Goal: Task Accomplishment & Management: Use online tool/utility

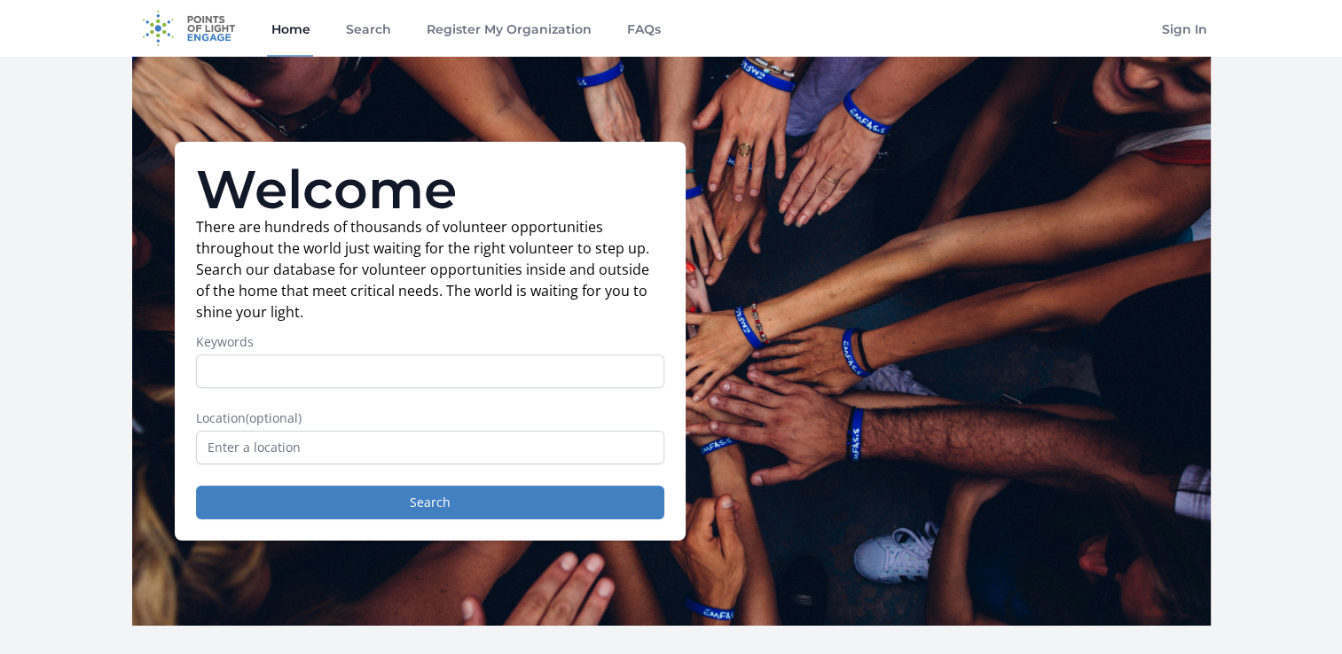
click at [191, 463] on div "Welcome There are hundreds of thousands of volunteer opportunities throughout t…" at bounding box center [430, 341] width 511 height 399
click at [223, 461] on input "text" at bounding box center [430, 448] width 468 height 34
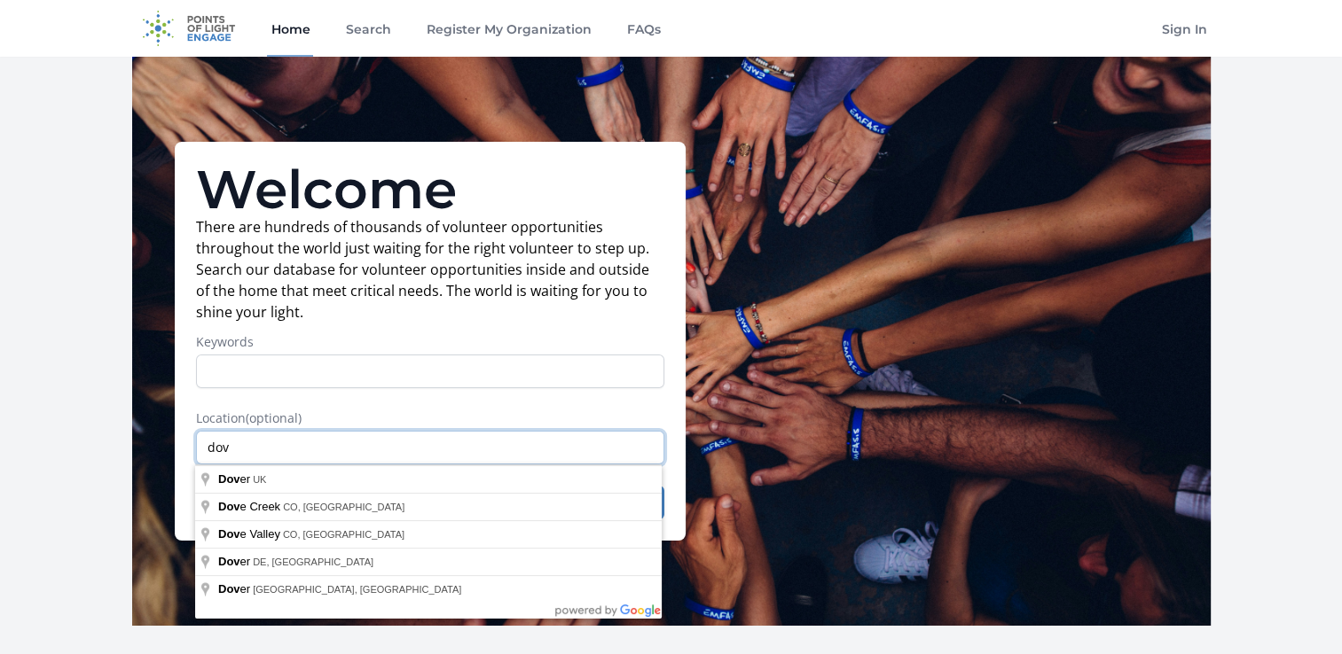
click at [260, 449] on input "dov" at bounding box center [430, 448] width 468 height 34
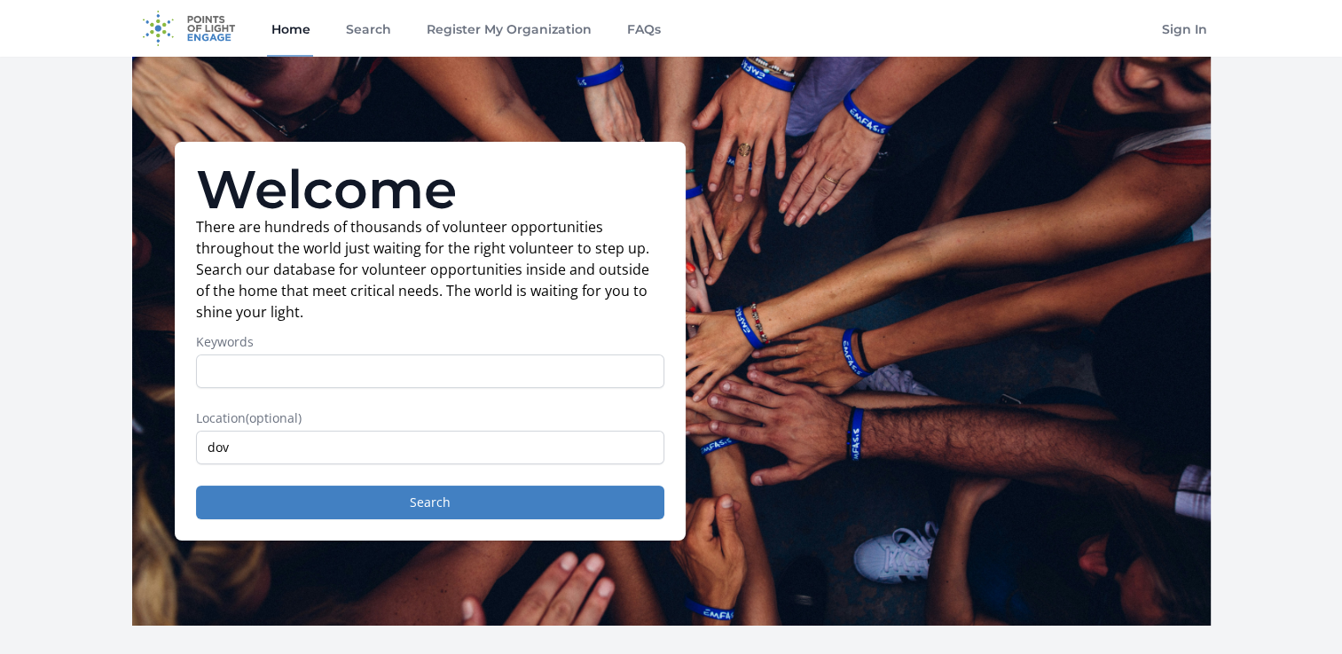
click at [277, 461] on input "dov" at bounding box center [430, 448] width 468 height 34
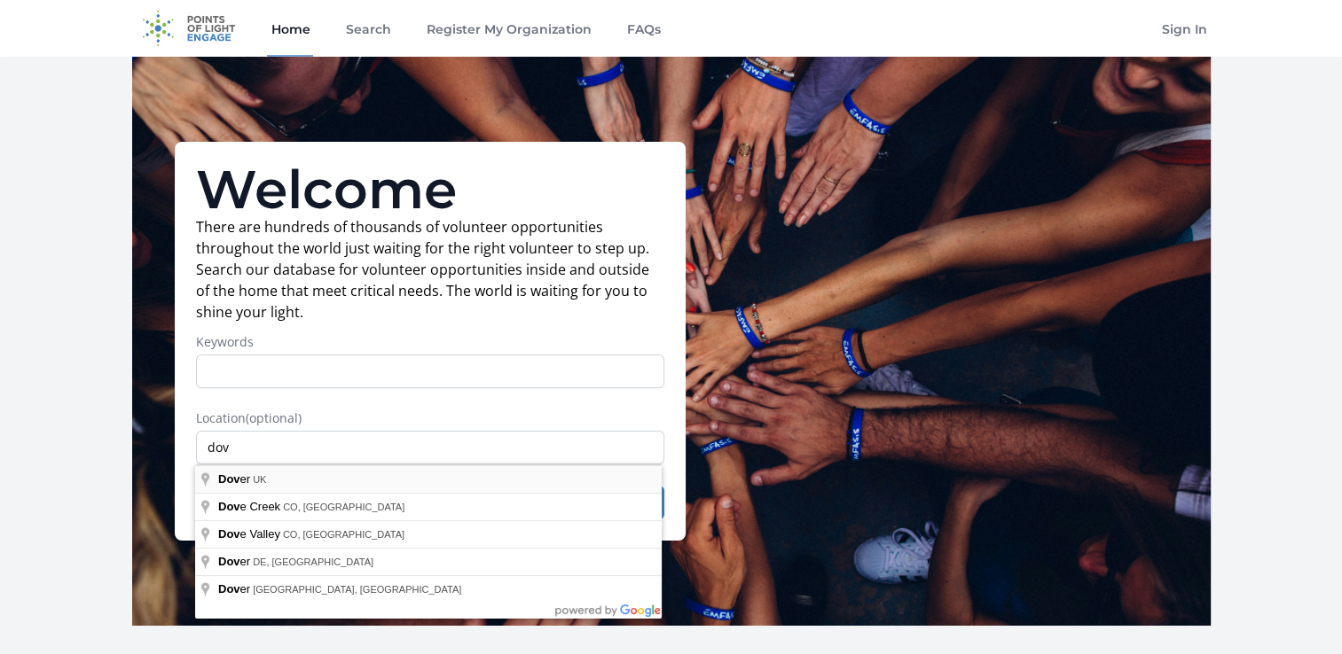
type input "[GEOGRAPHIC_DATA], [GEOGRAPHIC_DATA]"
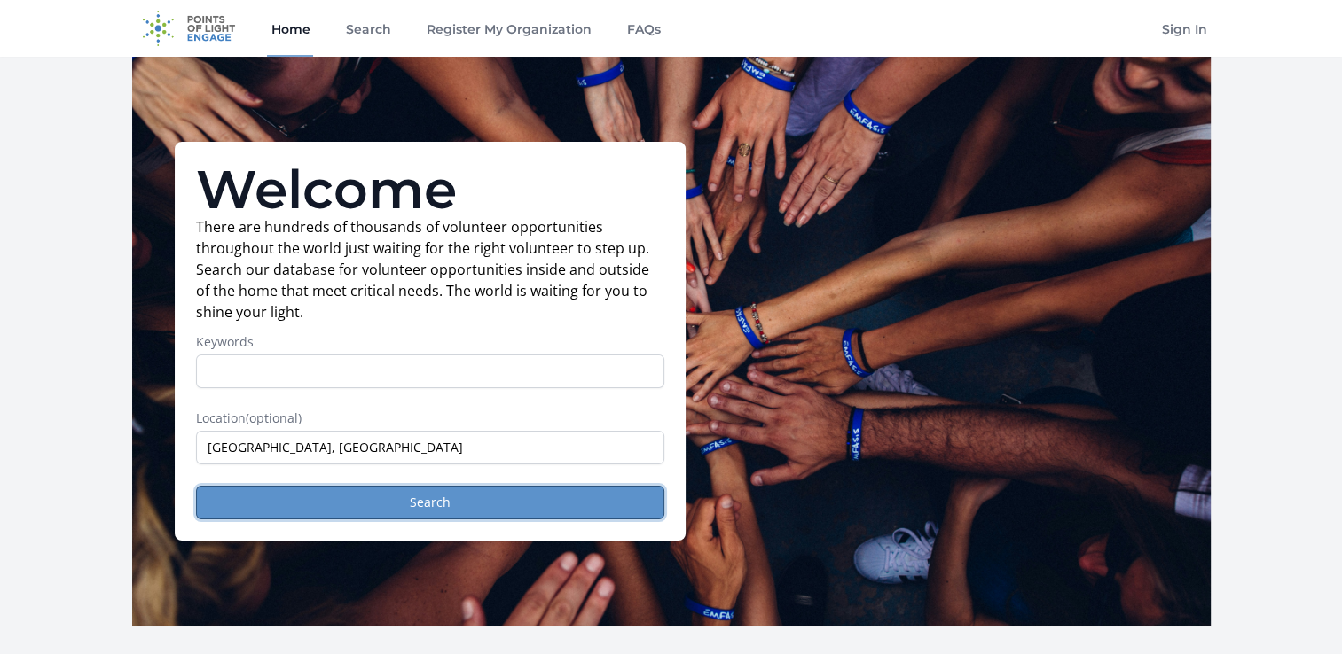
click at [325, 501] on button "Search" at bounding box center [430, 503] width 468 height 34
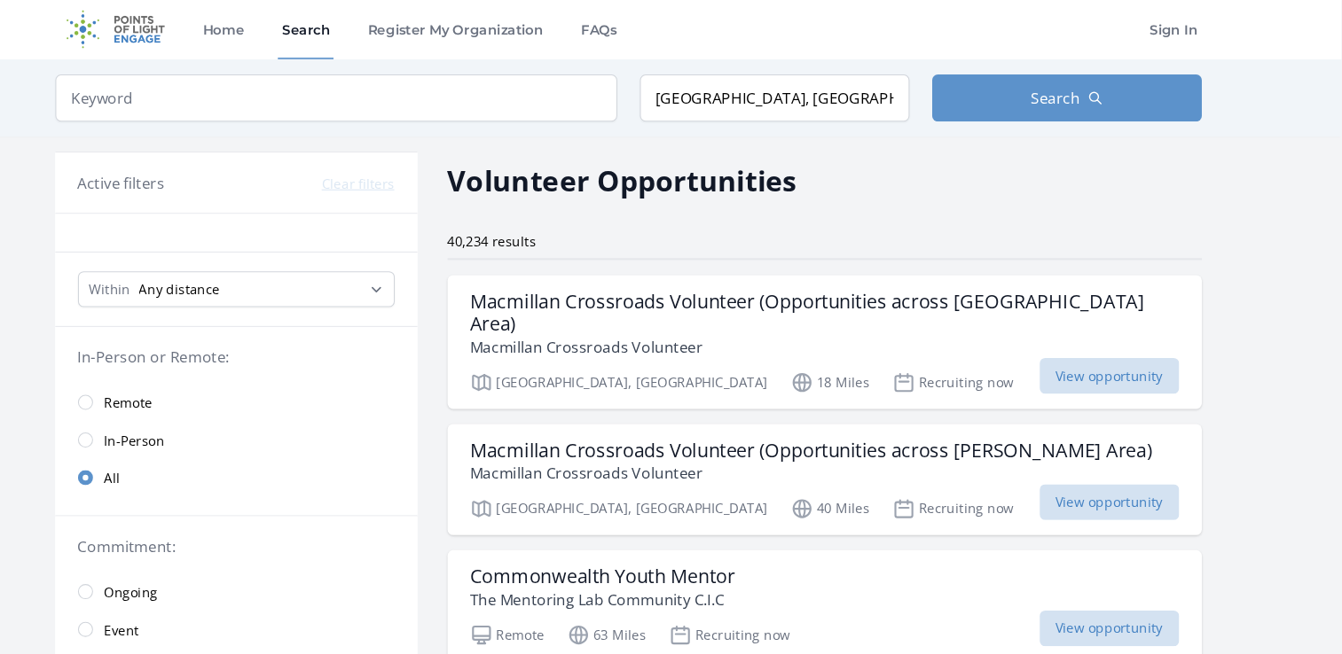
click at [172, 408] on link "In-Person" at bounding box center [302, 414] width 341 height 35
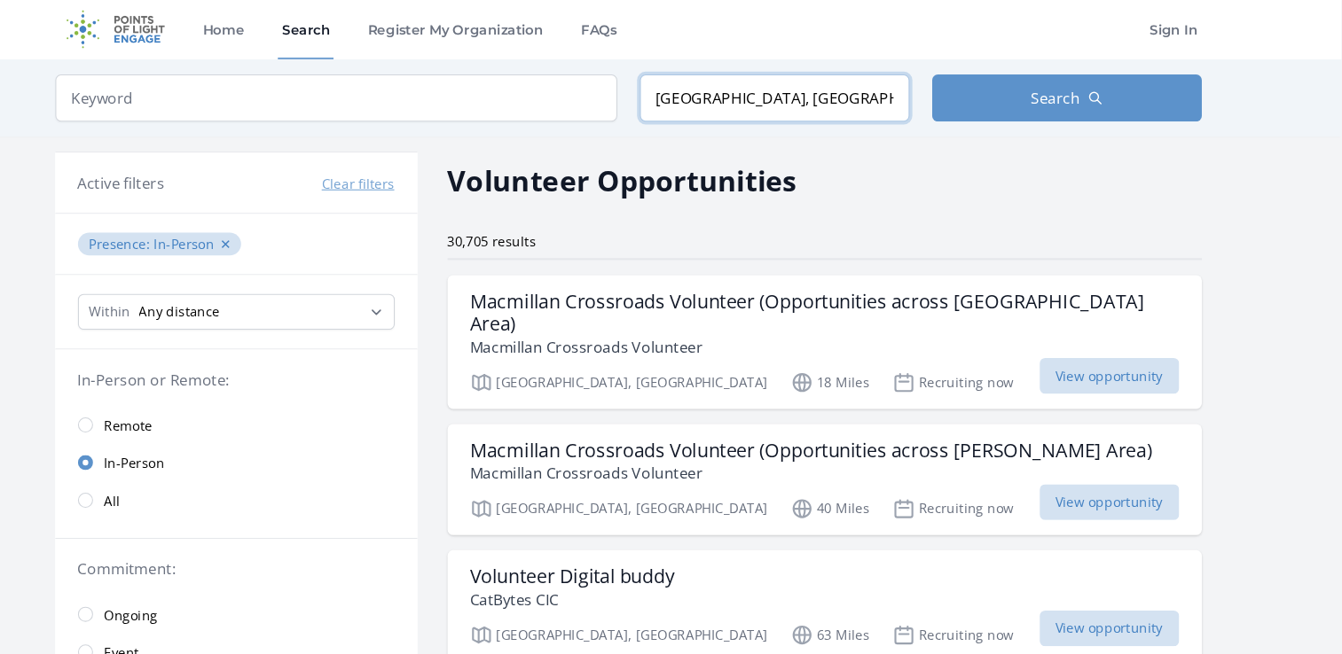
drag, startPoint x: 728, startPoint y: 98, endPoint x: 620, endPoint y: 96, distance: 108.2
click at [620, 96] on form "Keyword Location [GEOGRAPHIC_DATA], [GEOGRAPHIC_DATA] Search" at bounding box center [671, 93] width 1078 height 44
click at [787, 77] on input "[GEOGRAPHIC_DATA], [GEOGRAPHIC_DATA]" at bounding box center [809, 93] width 254 height 44
drag, startPoint x: 791, startPoint y: 96, endPoint x: 435, endPoint y: 121, distance: 357.4
click at [521, 108] on form "Keyword Location [GEOGRAPHIC_DATA], [GEOGRAPHIC_DATA] Search" at bounding box center [671, 93] width 1078 height 44
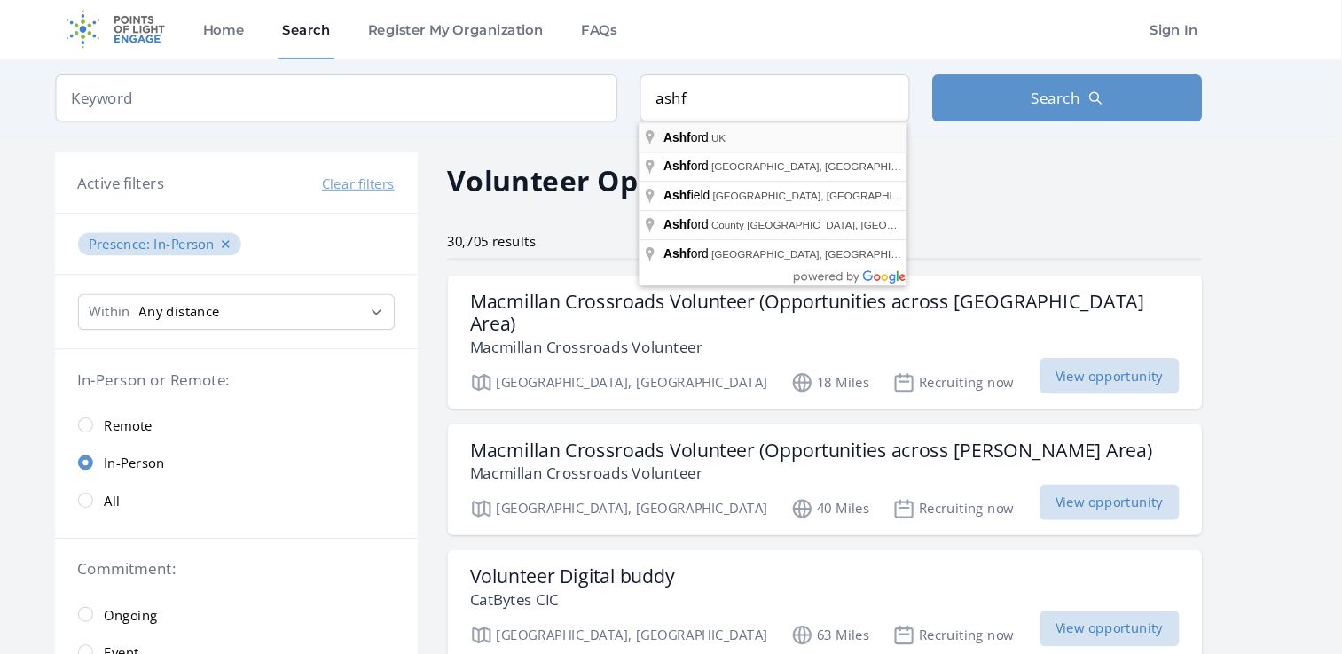
type input "[GEOGRAPHIC_DATA], [GEOGRAPHIC_DATA]"
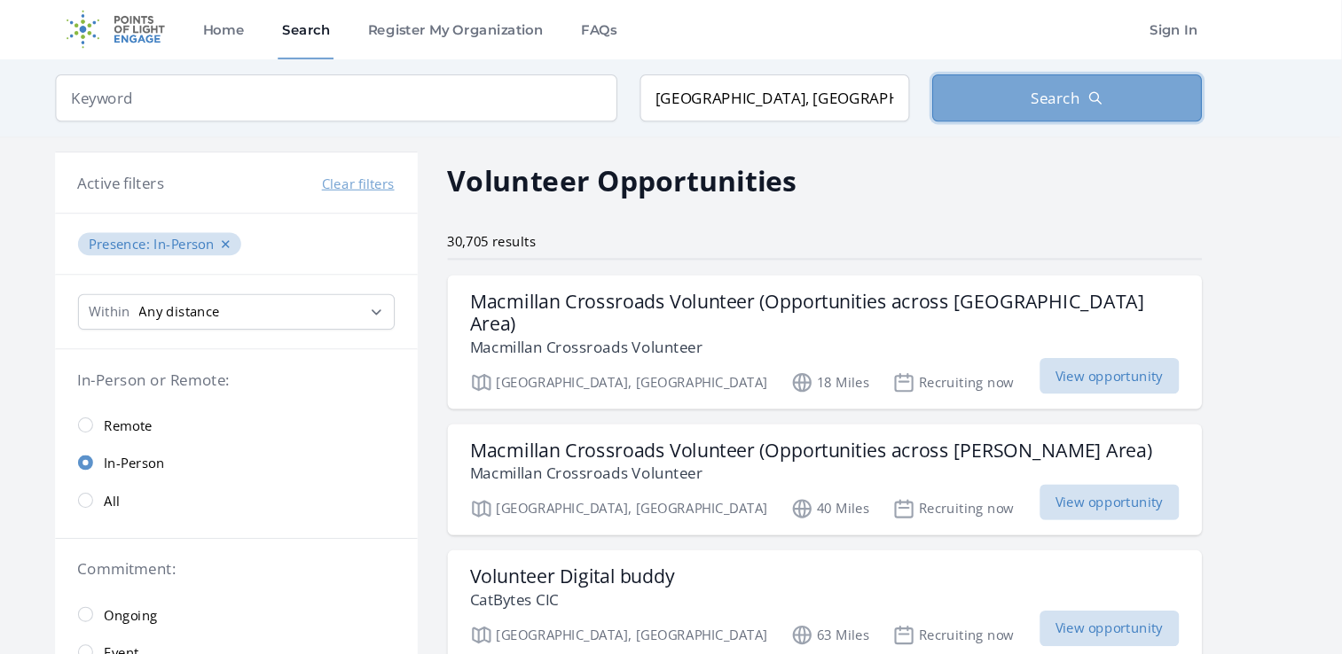
click at [1051, 98] on span "Search" at bounding box center [1073, 92] width 46 height 21
click at [1082, 83] on span "Search" at bounding box center [1073, 92] width 46 height 21
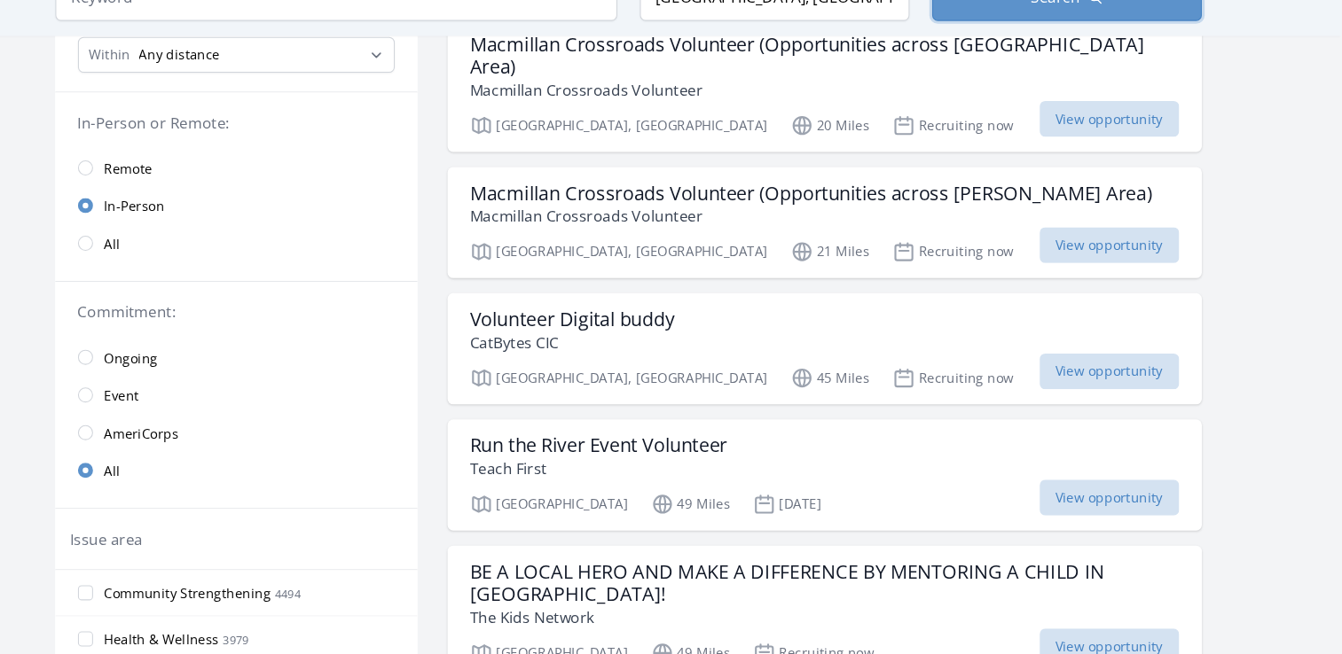
scroll to position [207, 0]
